Goal: Task Accomplishment & Management: Manage account settings

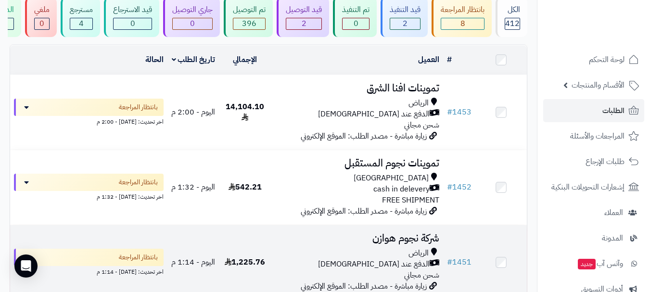
scroll to position [192, 0]
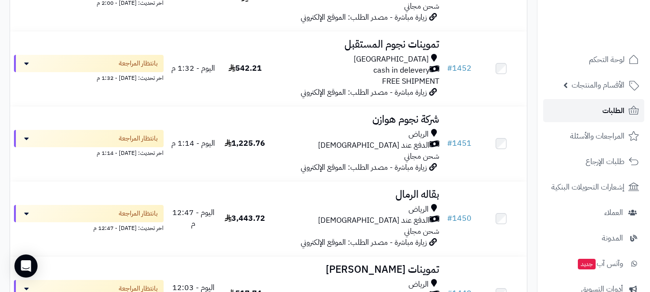
click at [610, 109] on span "الطلبات" at bounding box center [613, 110] width 22 height 13
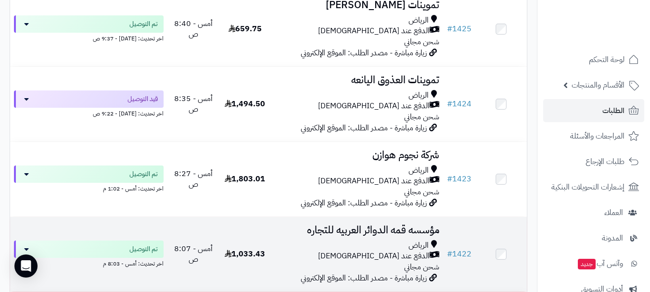
scroll to position [2259, 0]
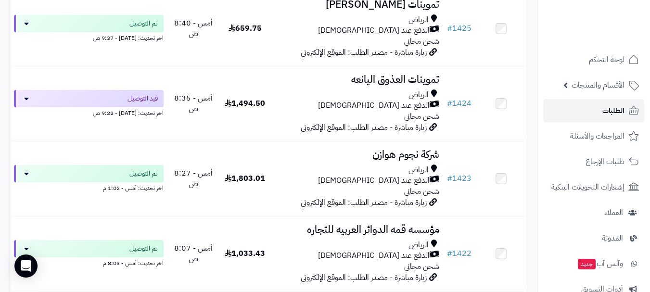
click at [578, 113] on link "الطلبات" at bounding box center [593, 110] width 101 height 23
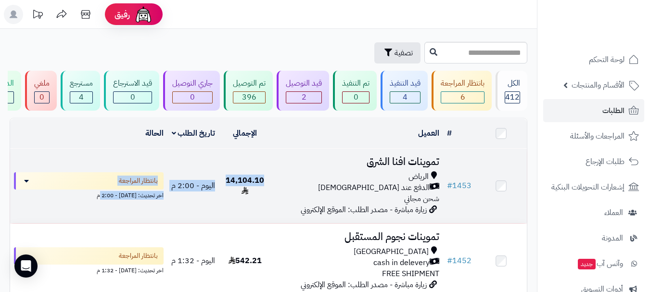
drag, startPoint x: 259, startPoint y: 184, endPoint x: 67, endPoint y: 223, distance: 195.4
click at [67, 223] on tr "# 1453 تموينات افنا الشرق الرياض الدفع عند الاستلام شحن مجاني زيارة مباشرة - مص…" at bounding box center [268, 186] width 517 height 75
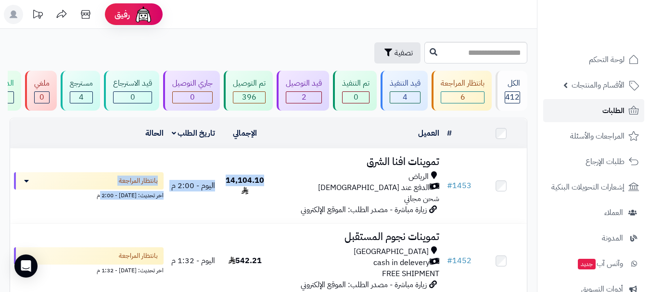
click at [597, 112] on link "الطلبات" at bounding box center [593, 110] width 101 height 23
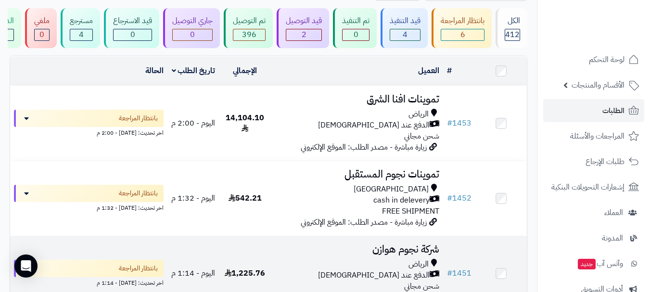
scroll to position [48, 0]
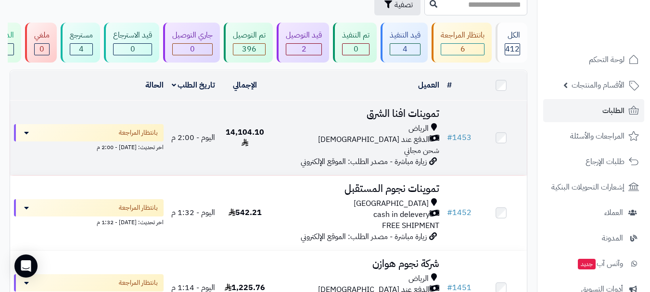
drag, startPoint x: 278, startPoint y: 141, endPoint x: 272, endPoint y: 151, distance: 11.8
click at [277, 141] on div "الدفع عند [DEMOGRAPHIC_DATA]" at bounding box center [357, 139] width 165 height 11
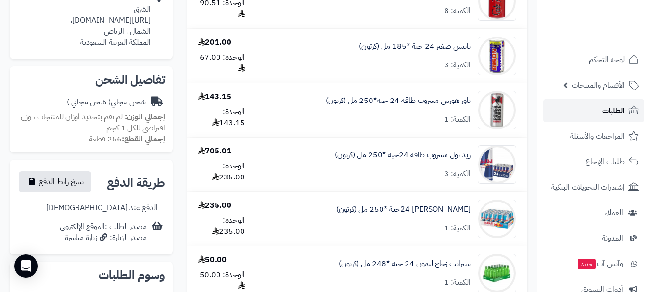
click at [606, 109] on span "الطلبات" at bounding box center [613, 110] width 22 height 13
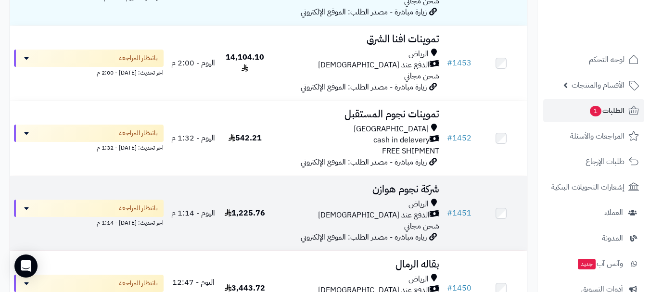
scroll to position [192, 0]
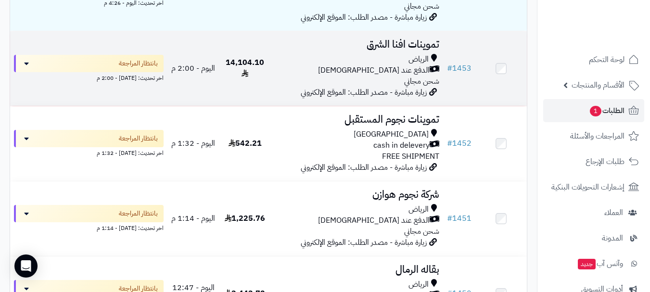
click at [266, 72] on td "14,104.10" at bounding box center [244, 68] width 51 height 75
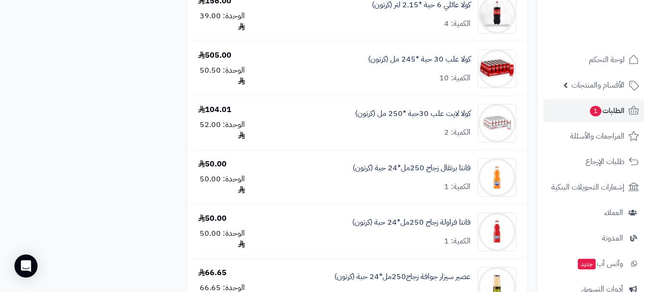
scroll to position [2152, 0]
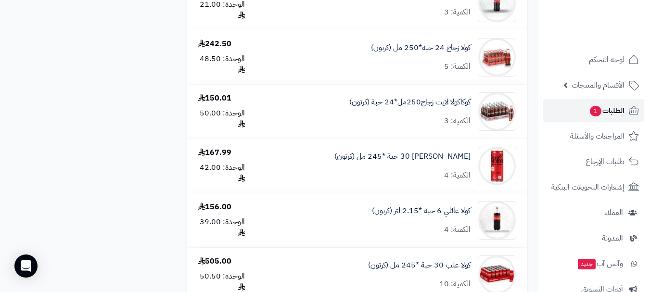
click at [597, 114] on span "1" at bounding box center [595, 111] width 13 height 12
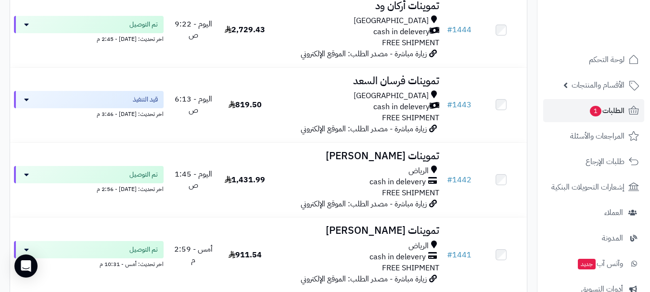
scroll to position [1010, 0]
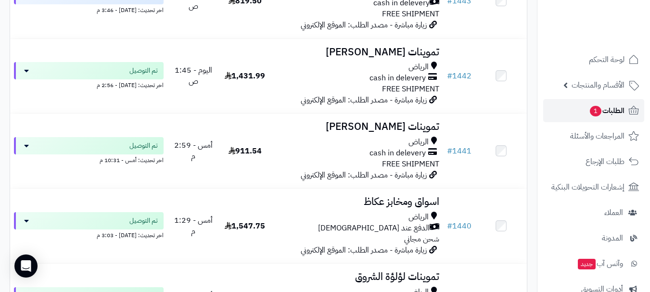
click at [600, 113] on span "1" at bounding box center [596, 111] width 12 height 11
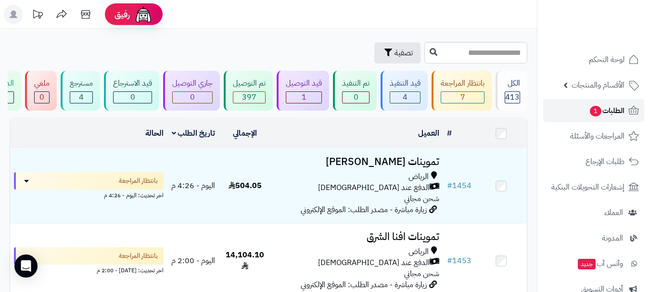
click at [613, 113] on span "الطلبات 1" at bounding box center [607, 110] width 36 height 13
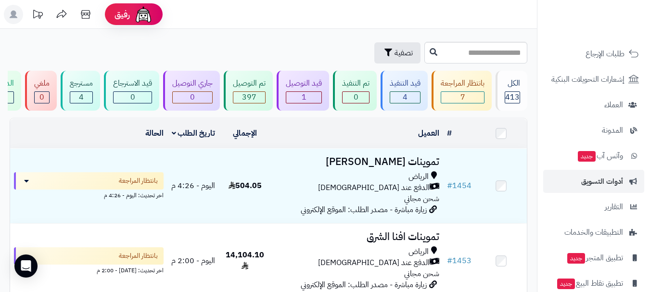
scroll to position [35, 0]
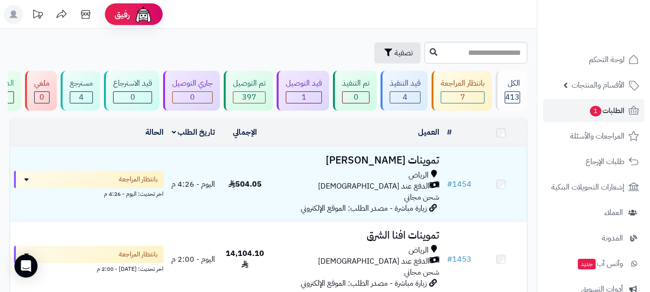
scroll to position [123, 0]
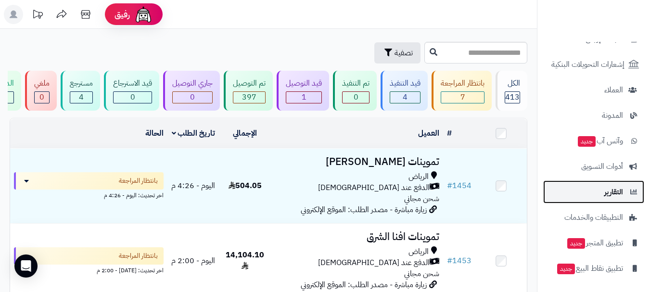
click at [611, 196] on span "التقارير" at bounding box center [613, 191] width 19 height 13
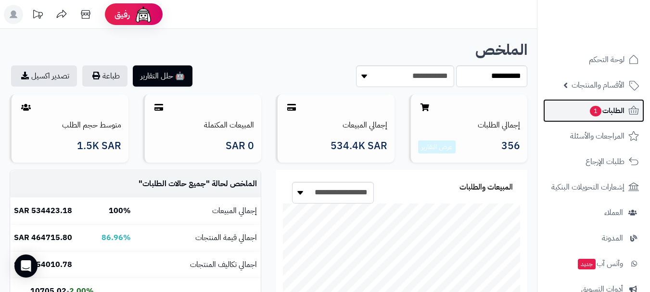
click at [591, 113] on span "1" at bounding box center [596, 111] width 12 height 11
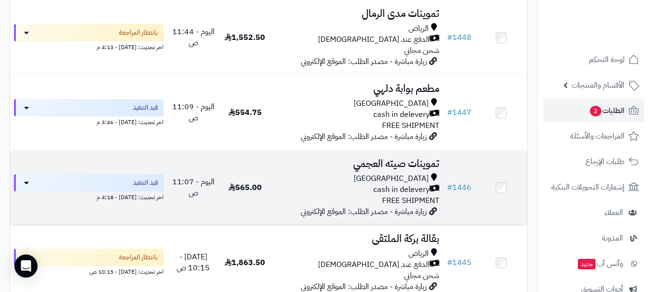
scroll to position [770, 0]
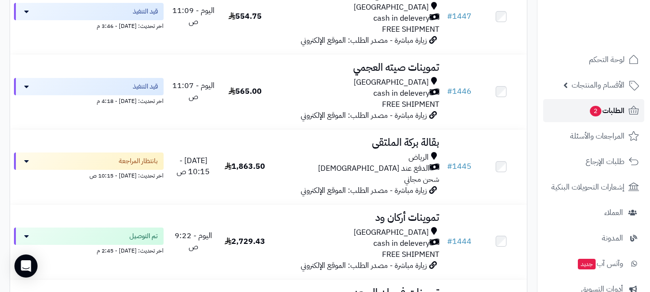
click at [578, 114] on link "الطلبات 2" at bounding box center [593, 110] width 101 height 23
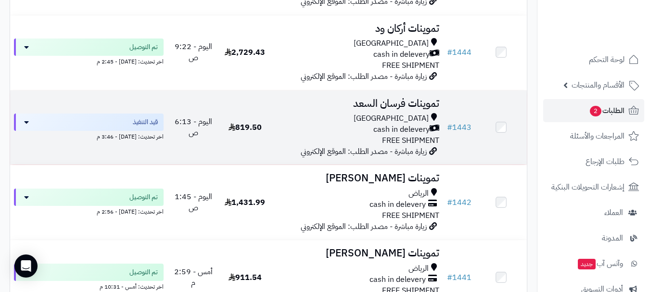
scroll to position [1107, 0]
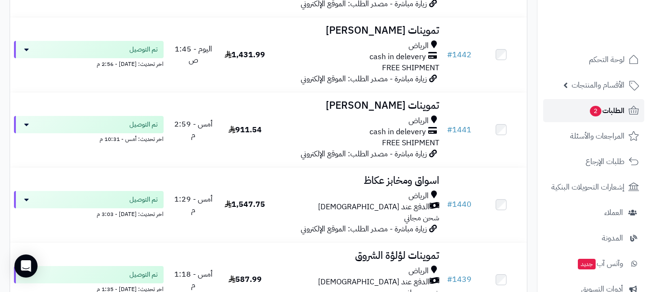
click at [568, 105] on link "الطلبات 2" at bounding box center [593, 110] width 101 height 23
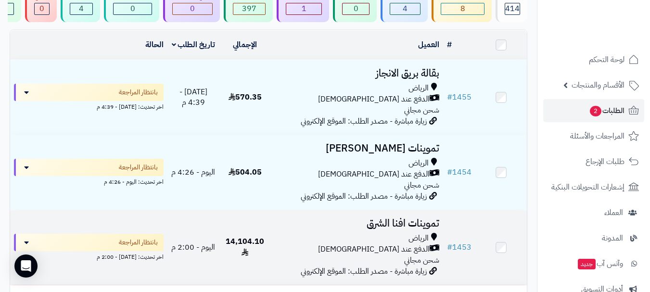
scroll to position [48, 0]
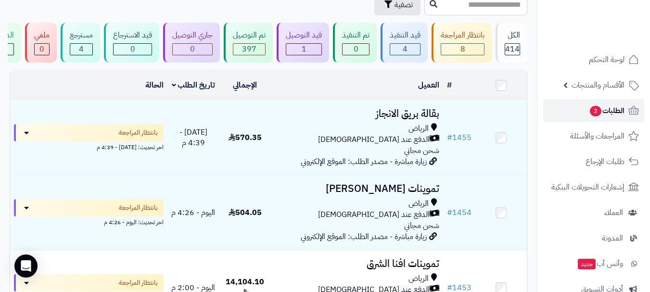
click at [593, 114] on span "2" at bounding box center [596, 111] width 12 height 11
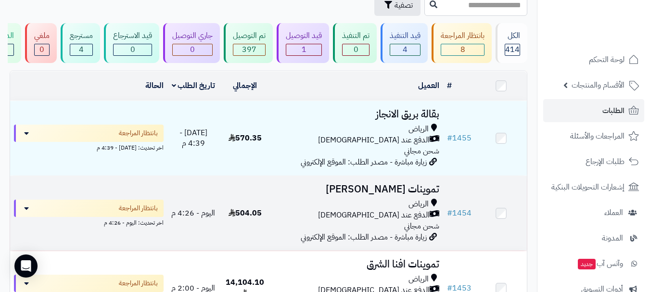
scroll to position [48, 0]
